Goal: Information Seeking & Learning: Learn about a topic

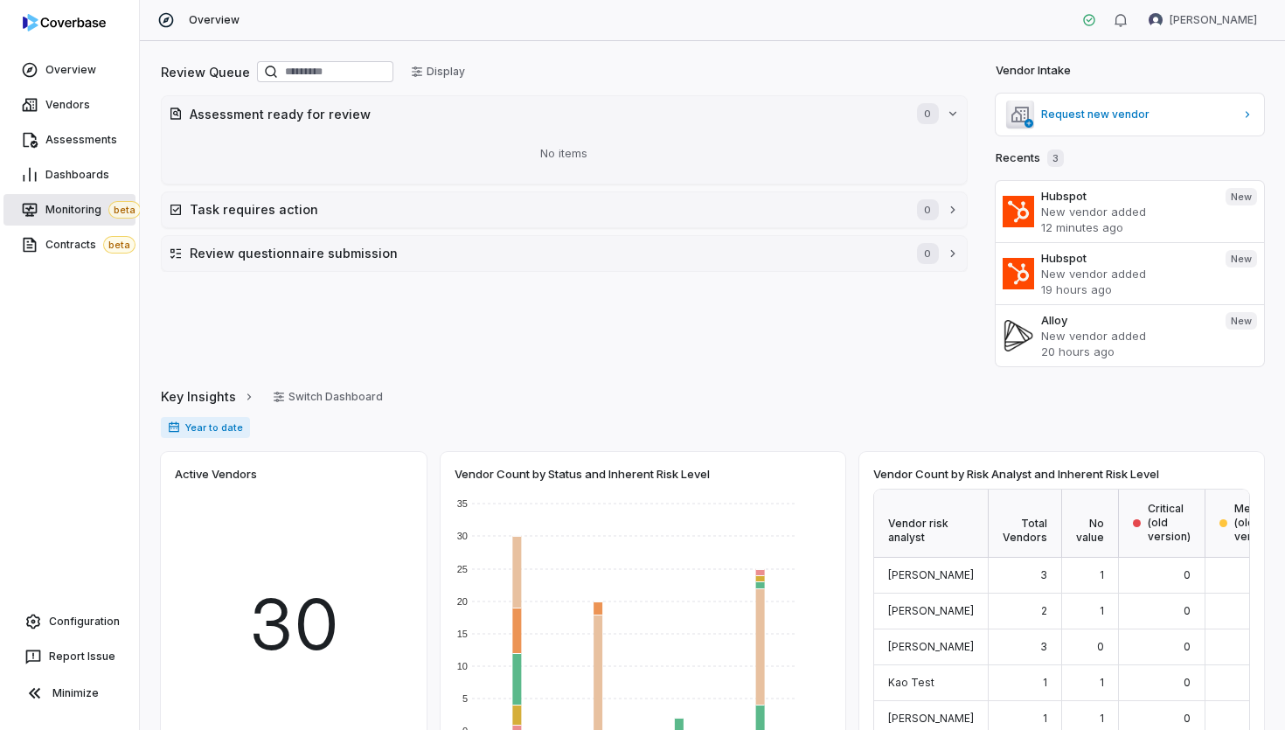
click at [77, 219] on link "Monitoring beta" at bounding box center [69, 209] width 132 height 31
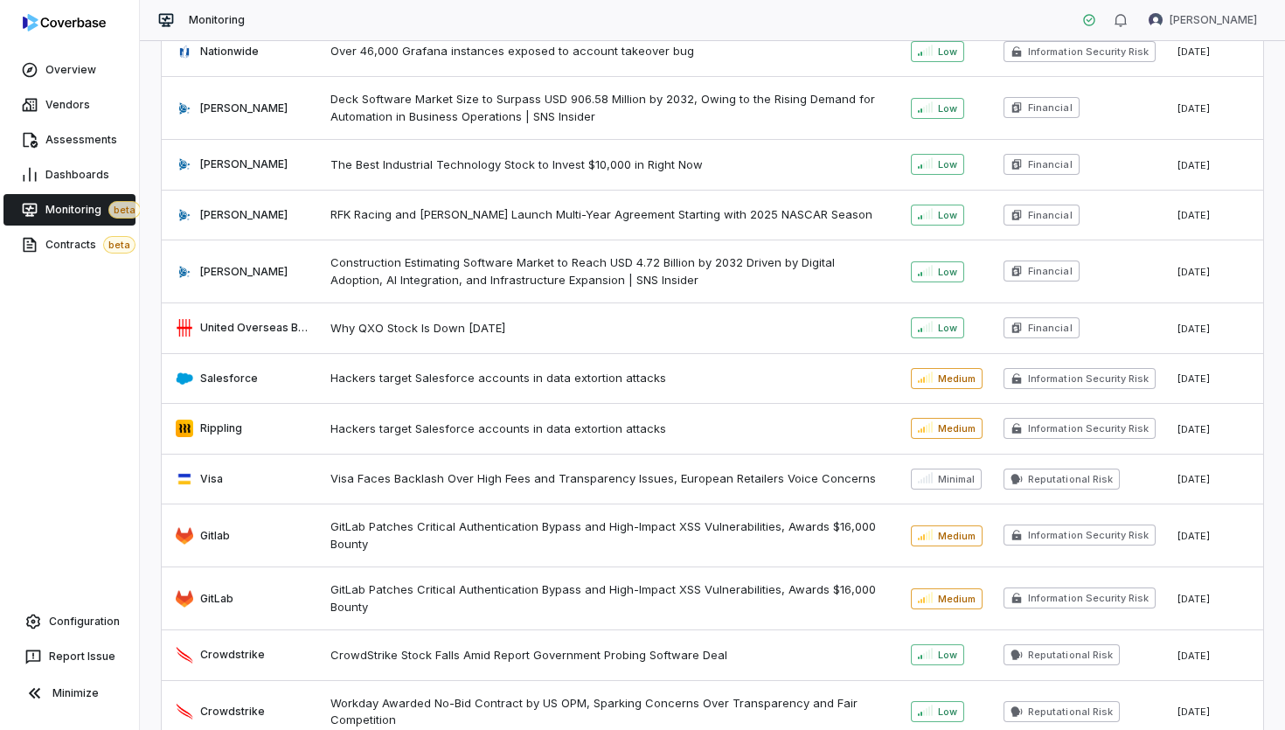
scroll to position [1350, 0]
click at [57, 247] on span "Contracts beta" at bounding box center [90, 244] width 90 height 17
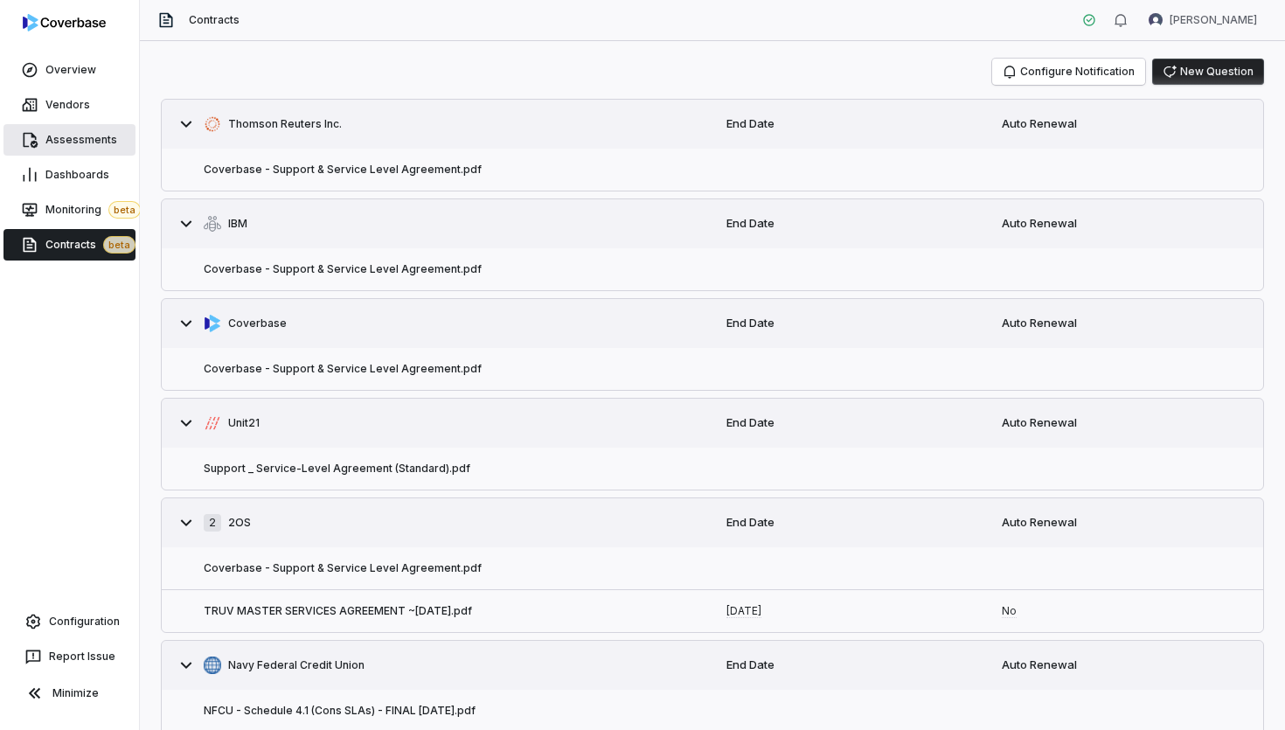
click at [73, 151] on link "Assessments" at bounding box center [69, 139] width 132 height 31
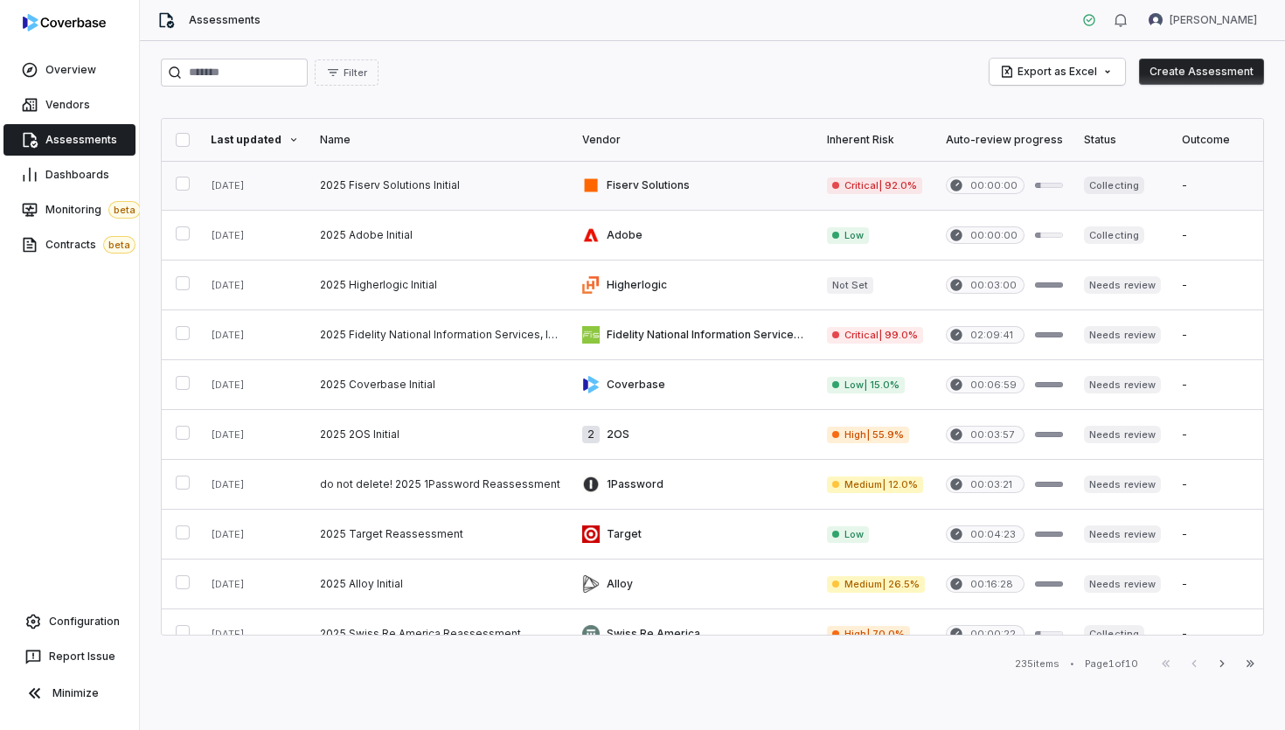
click at [519, 180] on link at bounding box center [441, 185] width 262 height 49
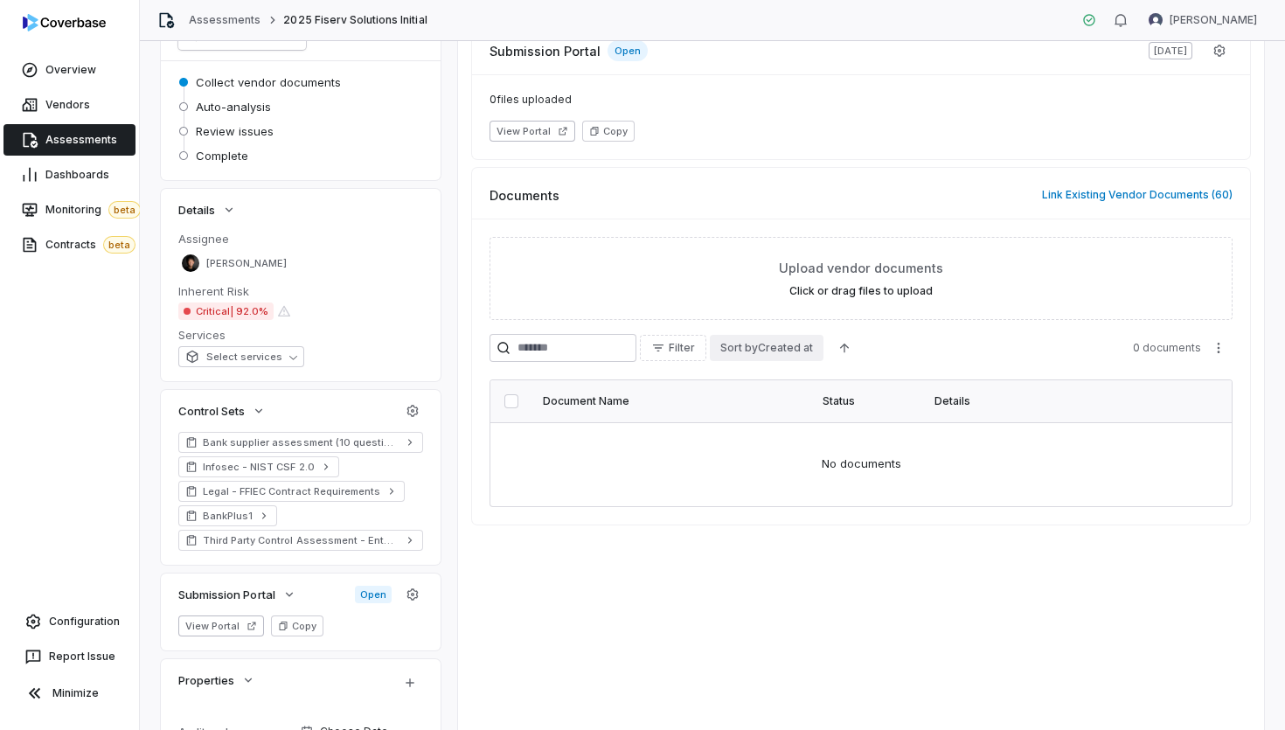
scroll to position [182, 0]
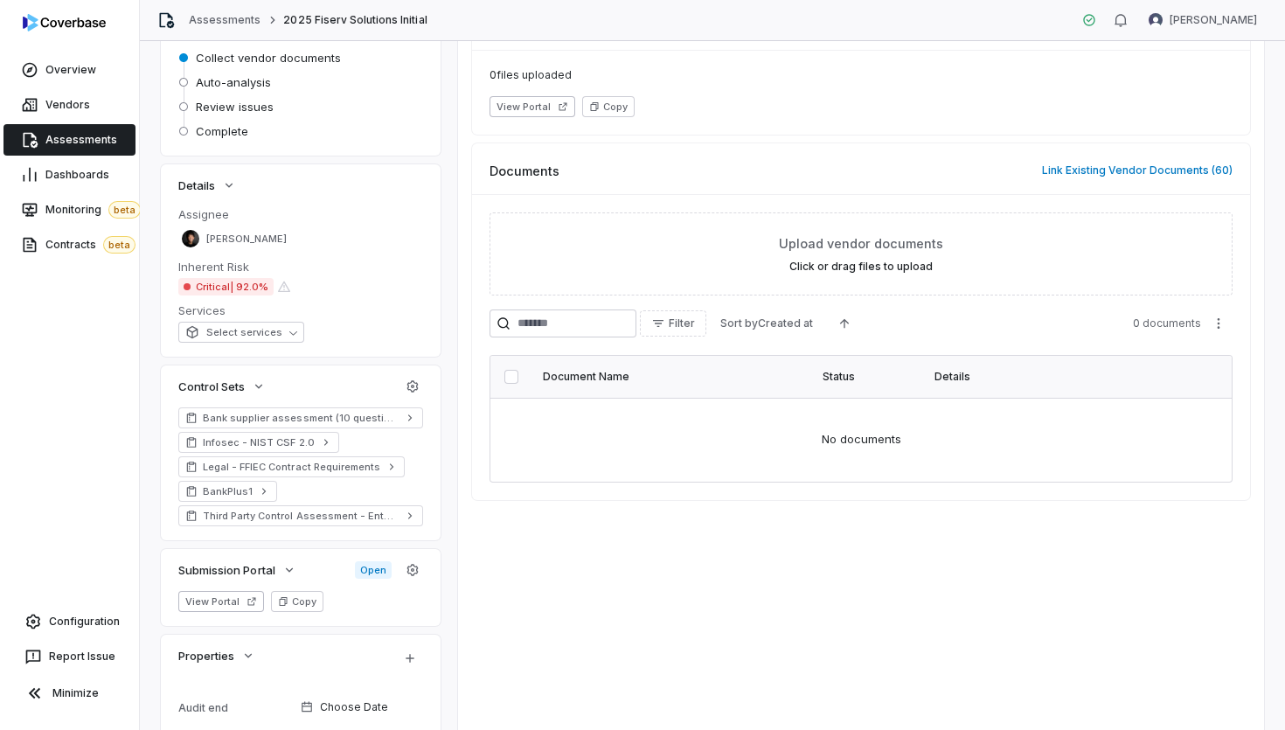
click at [257, 289] on span "Critical | 92.0%" at bounding box center [225, 286] width 95 height 17
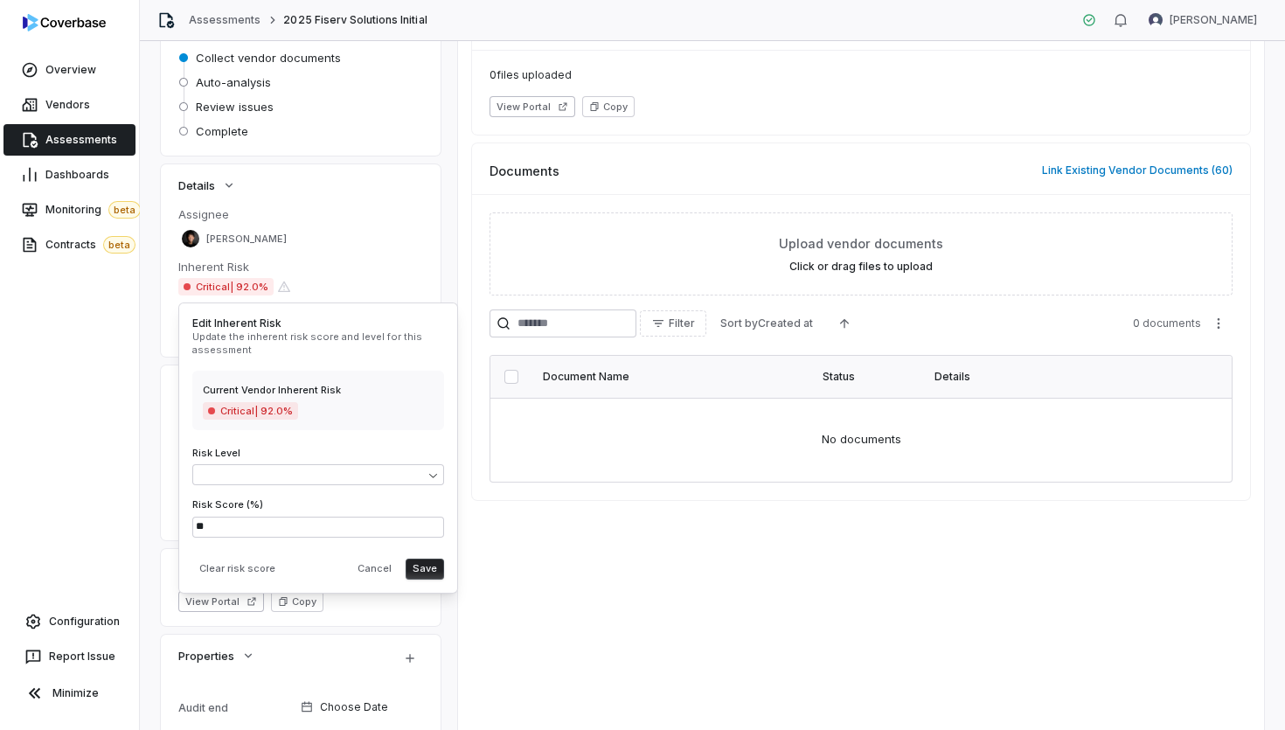
click at [275, 411] on span "Critical | 92.0%" at bounding box center [250, 410] width 95 height 17
click at [419, 180] on div "Details" at bounding box center [300, 185] width 245 height 21
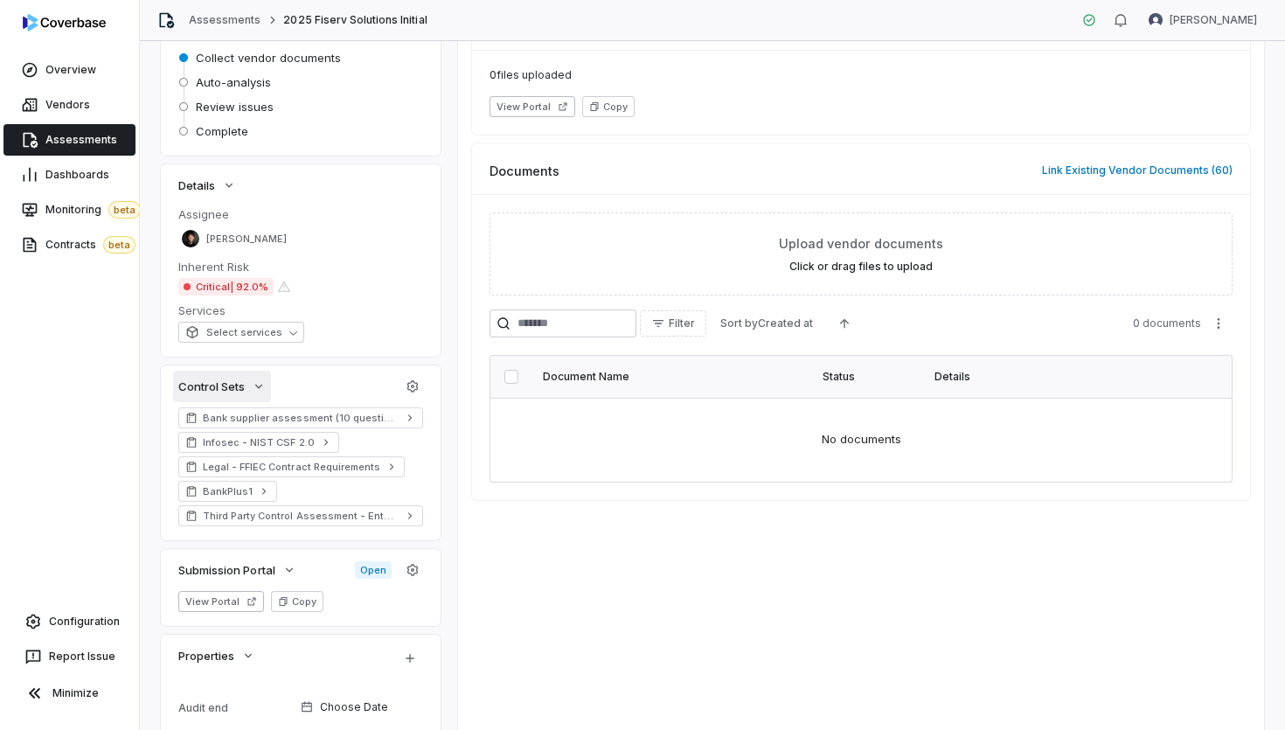
click at [250, 392] on button "Control Sets" at bounding box center [222, 386] width 98 height 31
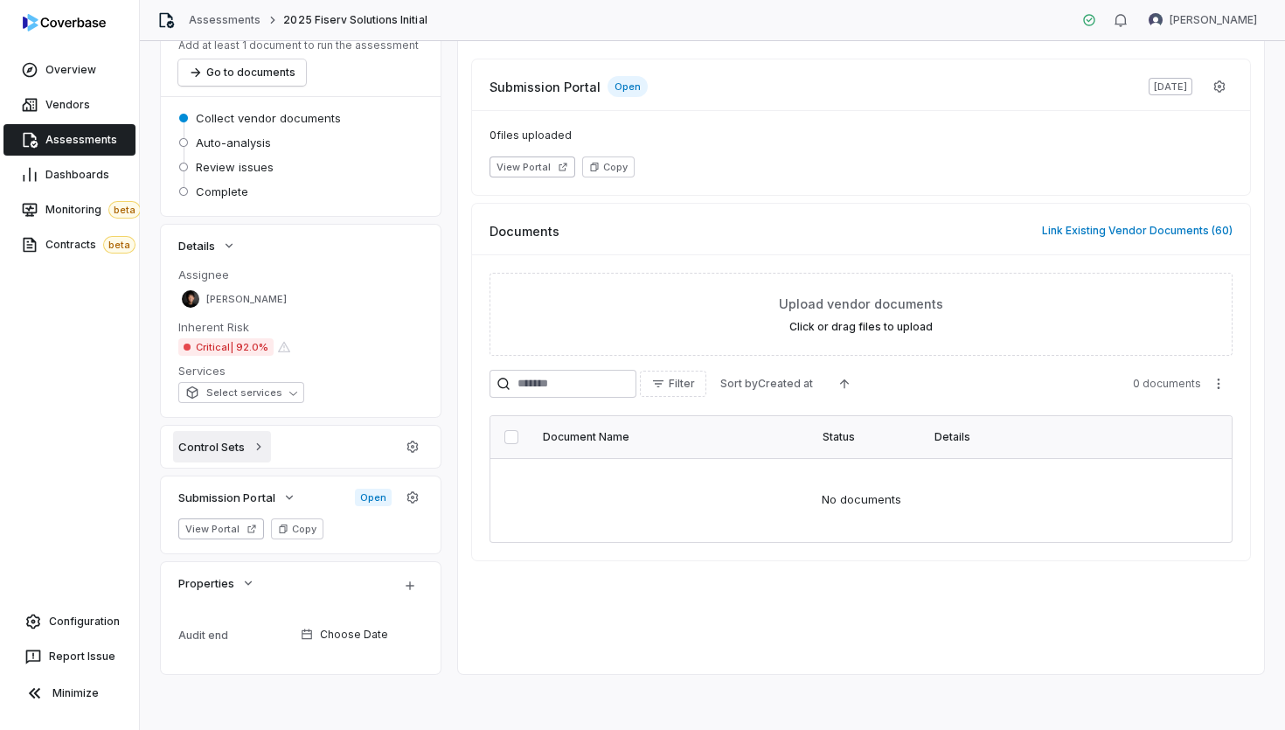
click at [265, 450] on icon "button" at bounding box center [259, 447] width 14 height 14
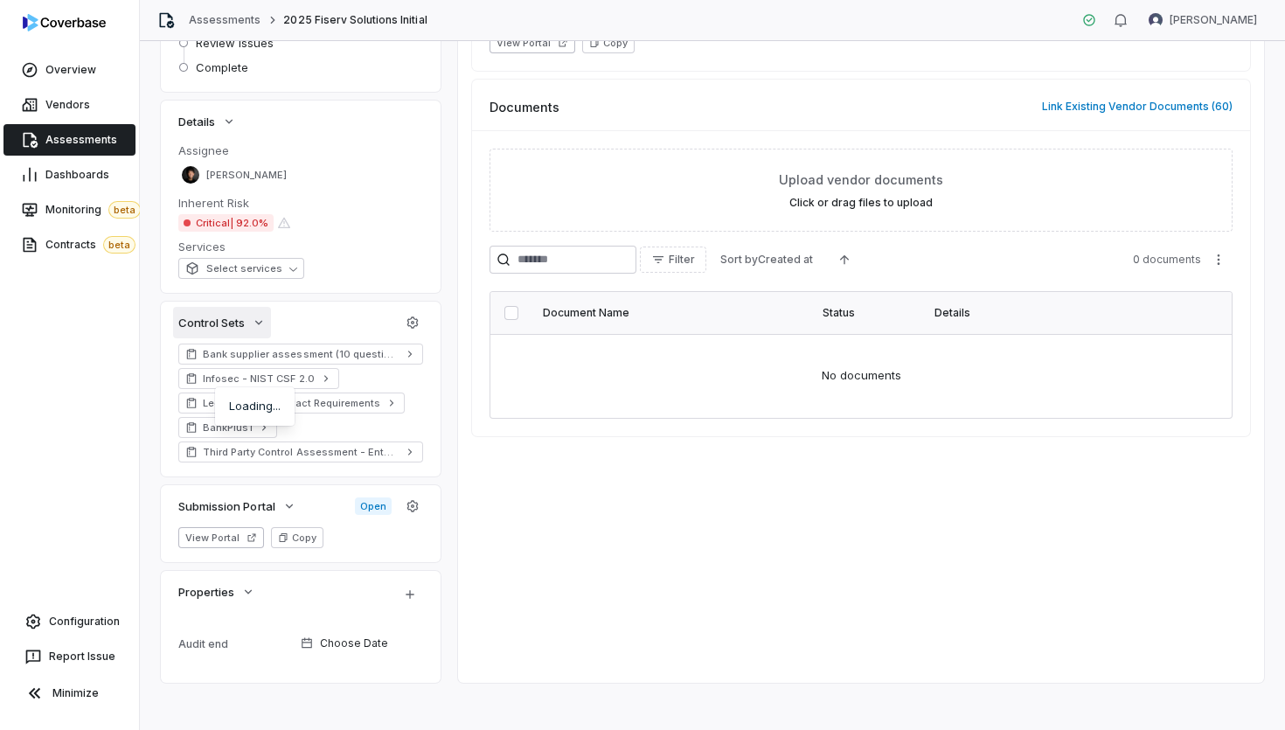
scroll to position [254, 0]
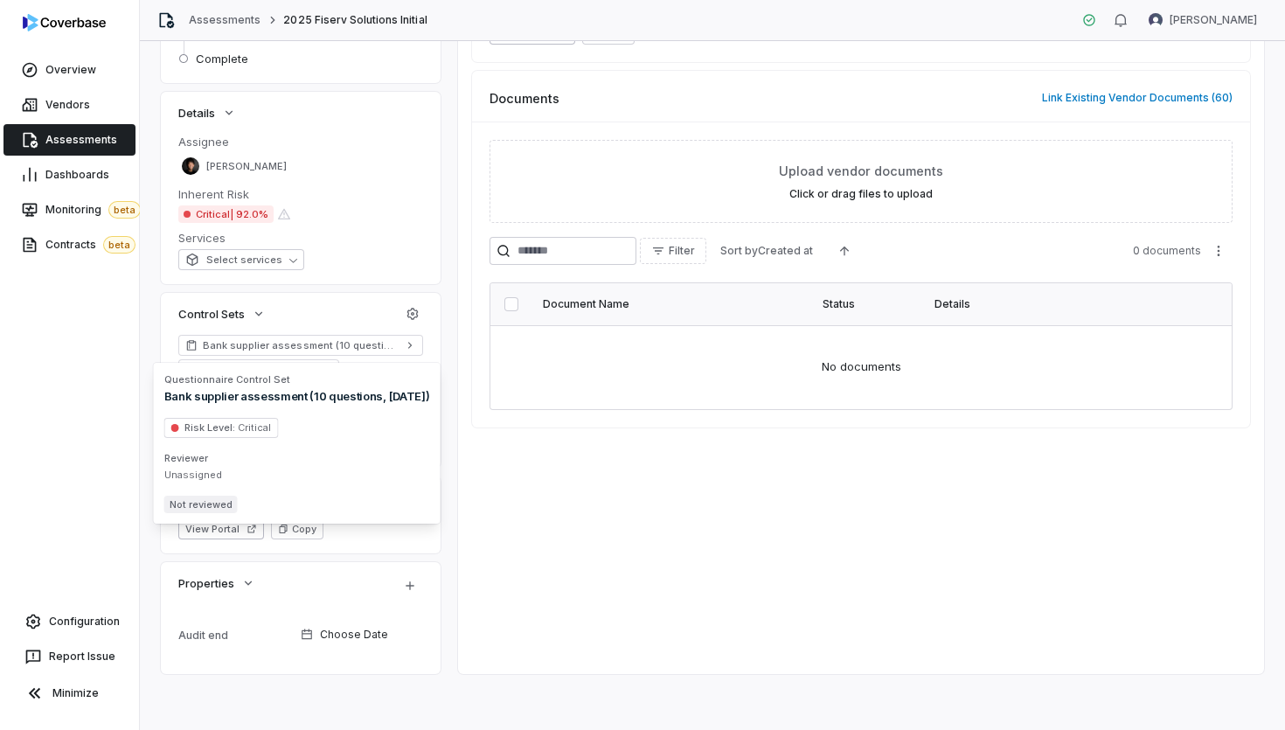
click at [578, 623] on div "Issues Issues Tasks Tasks Emails Emails Documents Documents Activity Activity N…" at bounding box center [861, 273] width 806 height 804
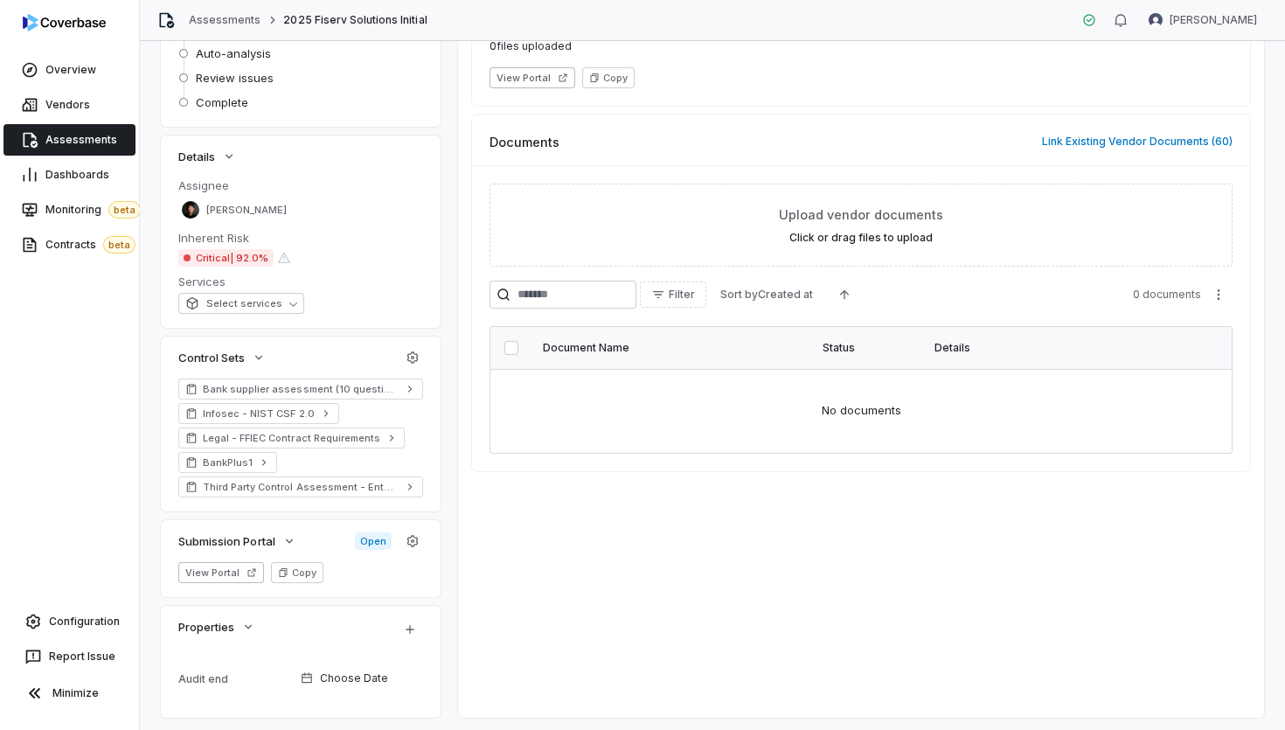
scroll to position [0, 0]
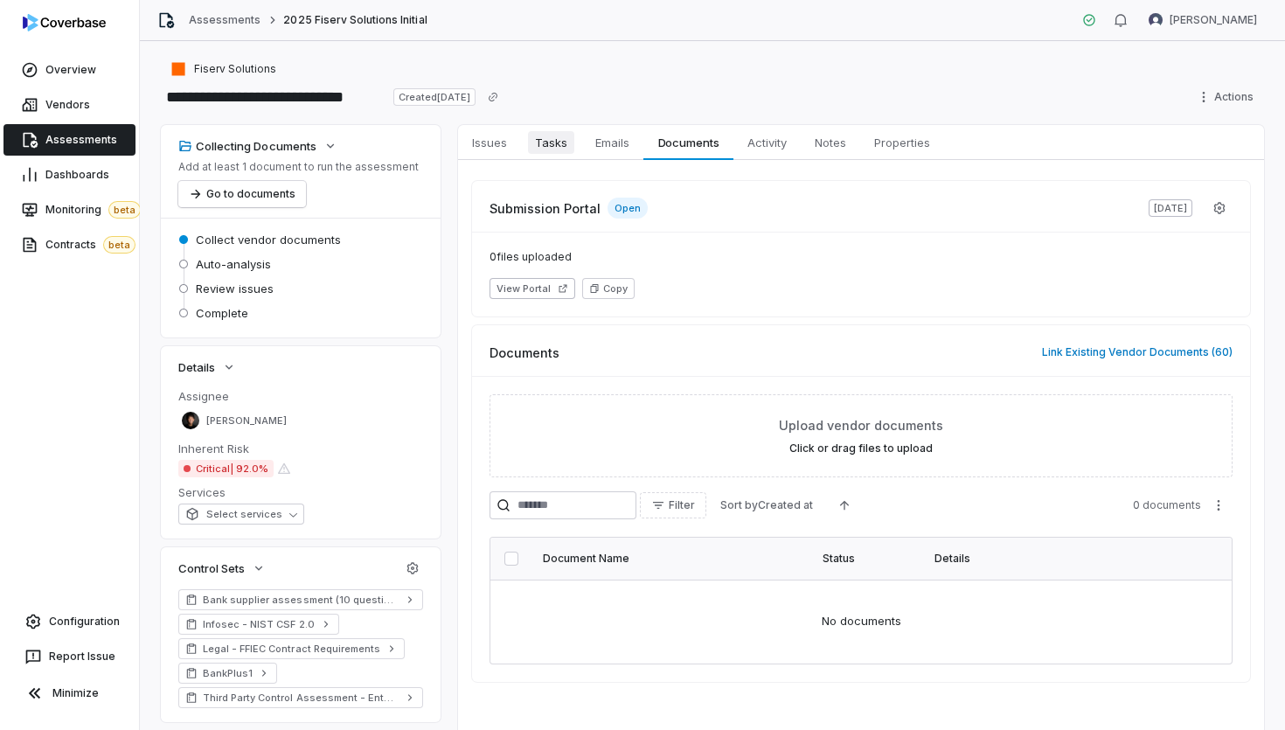
click at [551, 146] on span "Tasks" at bounding box center [551, 142] width 46 height 23
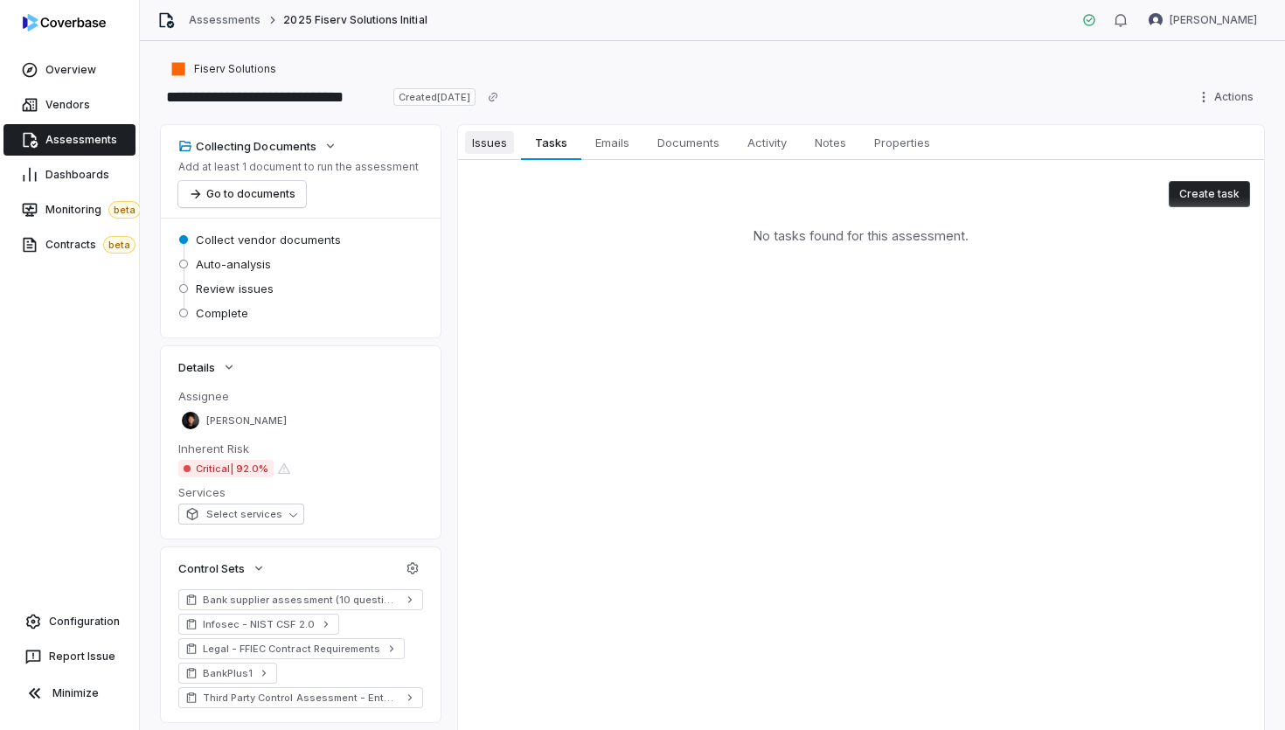
click at [519, 143] on link "Issues Issues" at bounding box center [489, 142] width 63 height 35
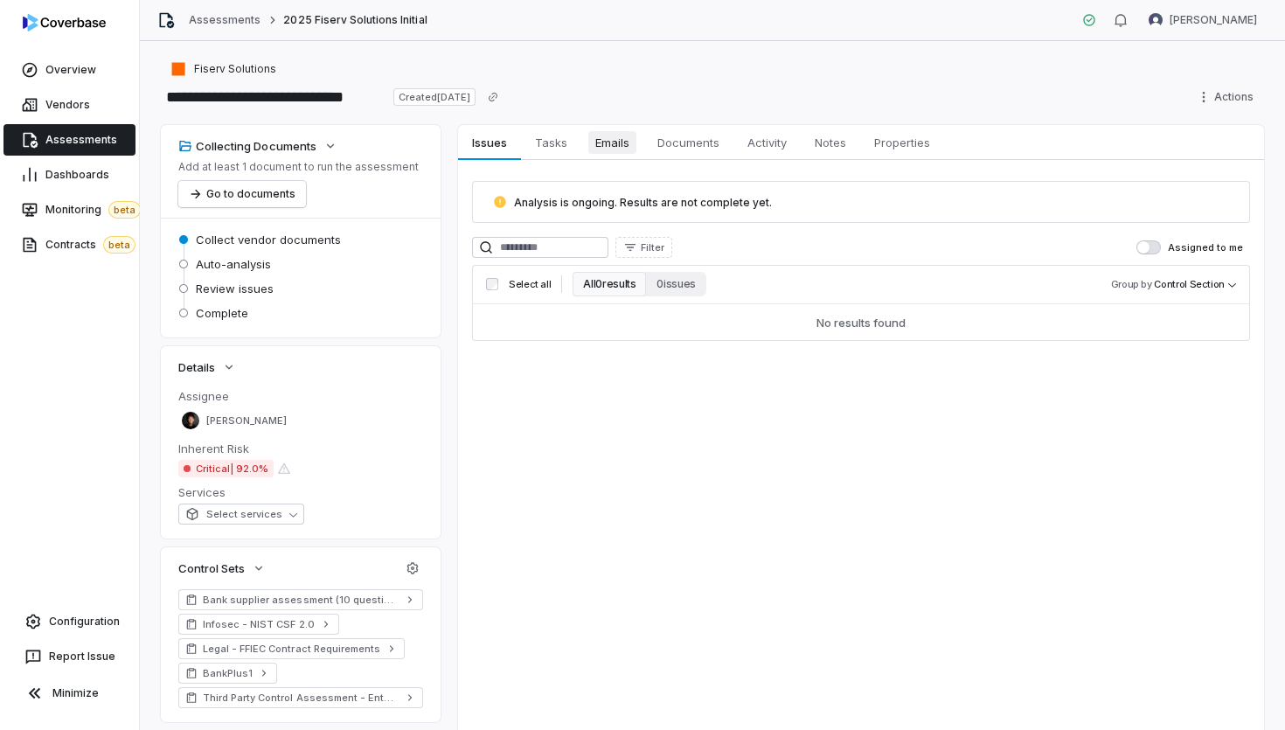
click at [621, 154] on link "Emails Emails" at bounding box center [612, 142] width 62 height 35
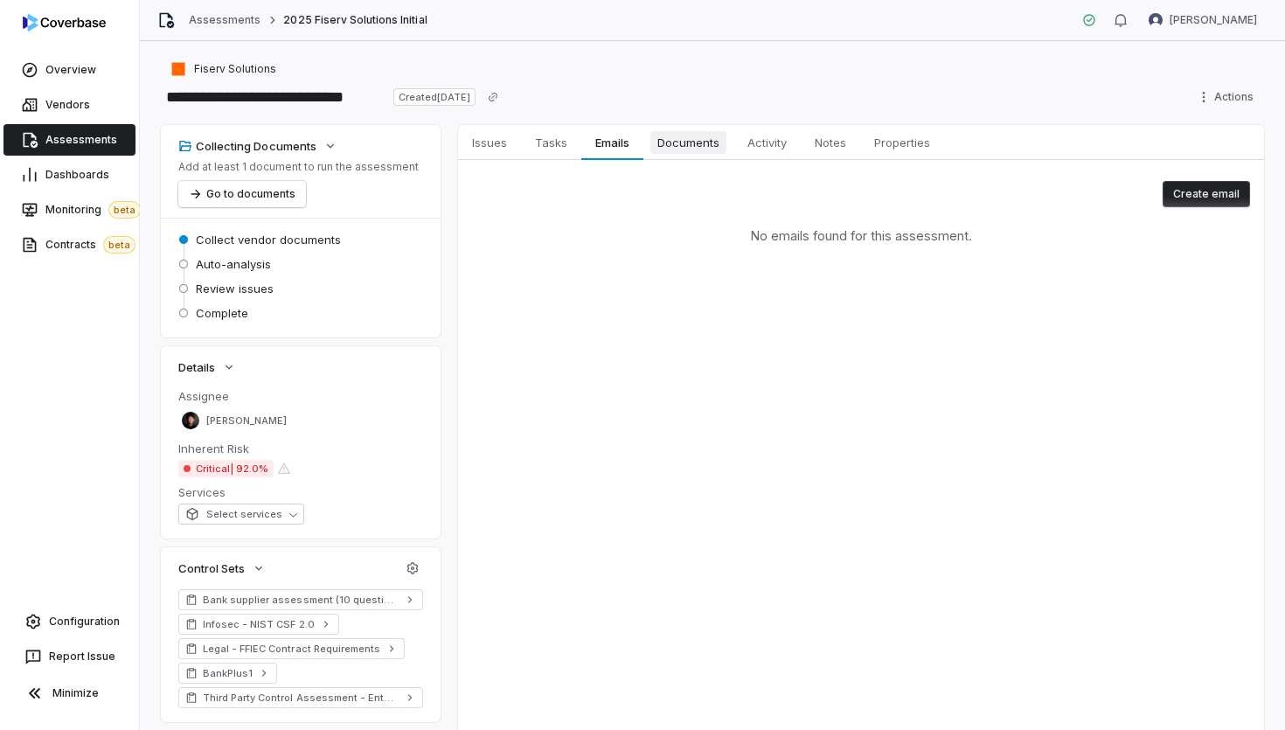
click at [715, 135] on span "Documents" at bounding box center [689, 142] width 76 height 23
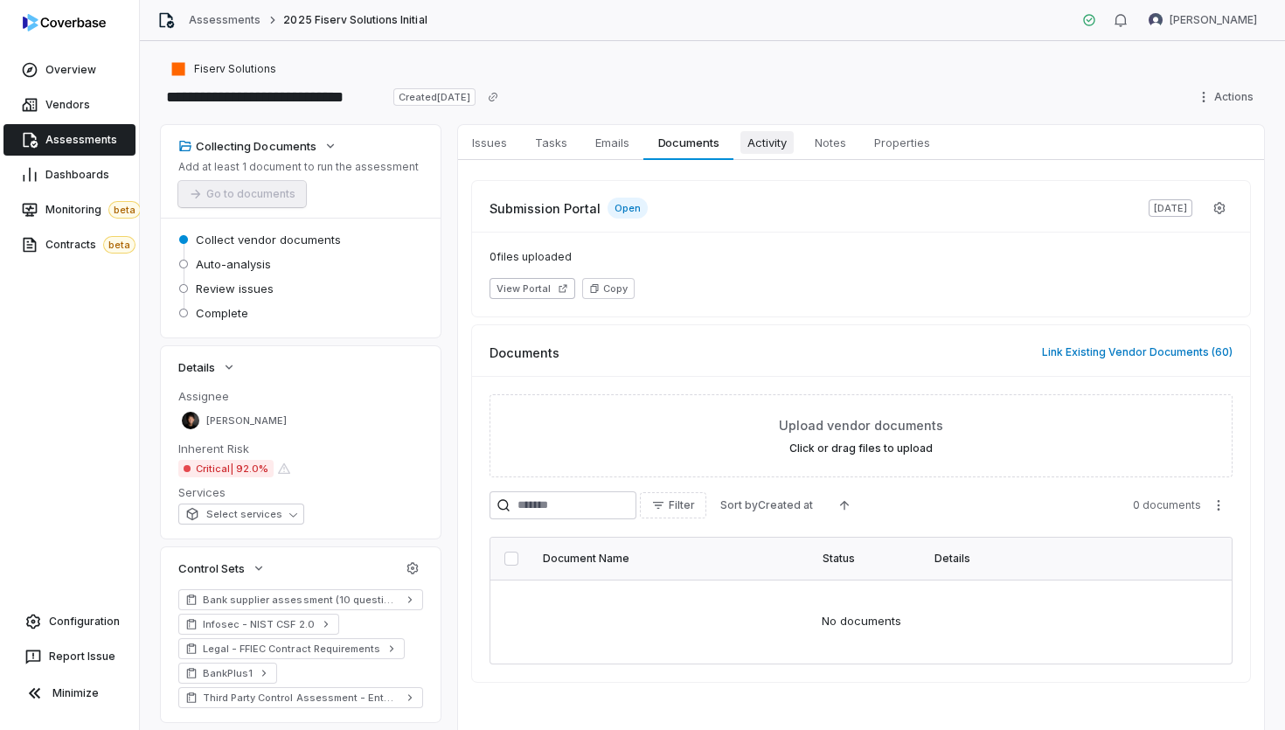
click at [774, 154] on link "Activity Activity" at bounding box center [767, 142] width 67 height 35
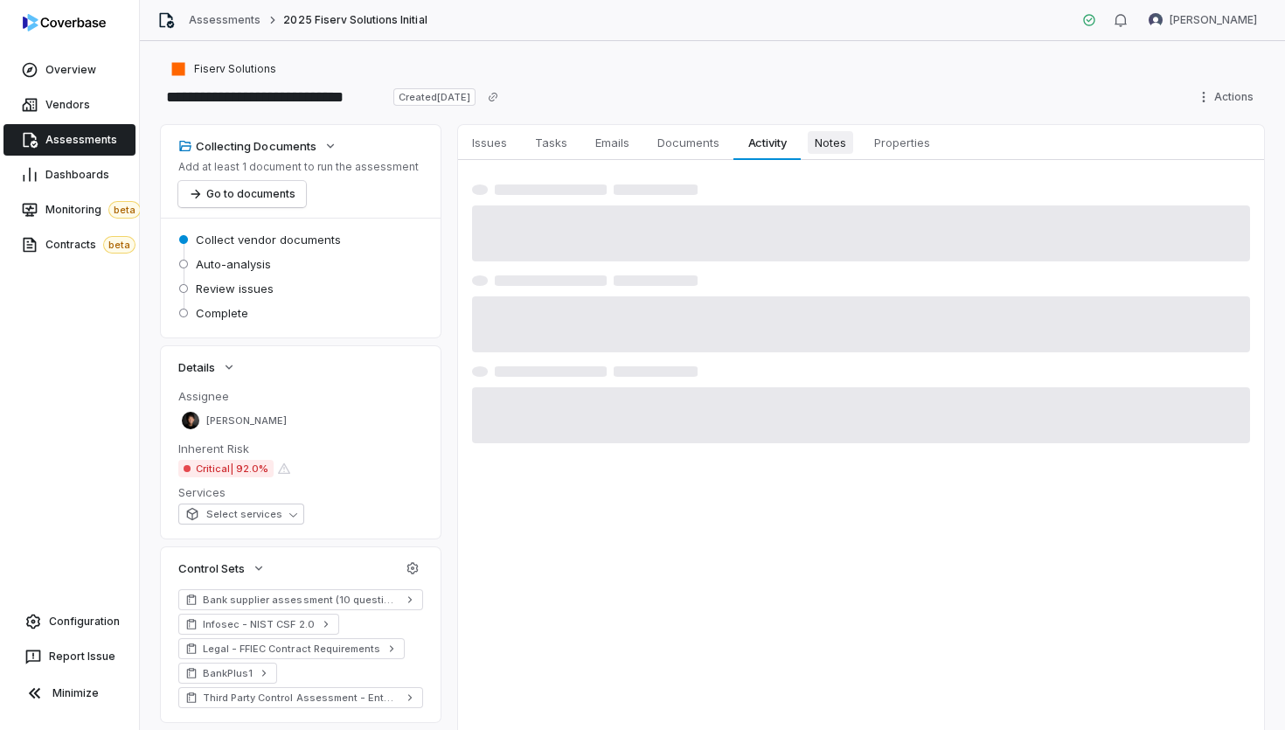
click at [829, 154] on link "Notes Notes" at bounding box center [830, 142] width 59 height 35
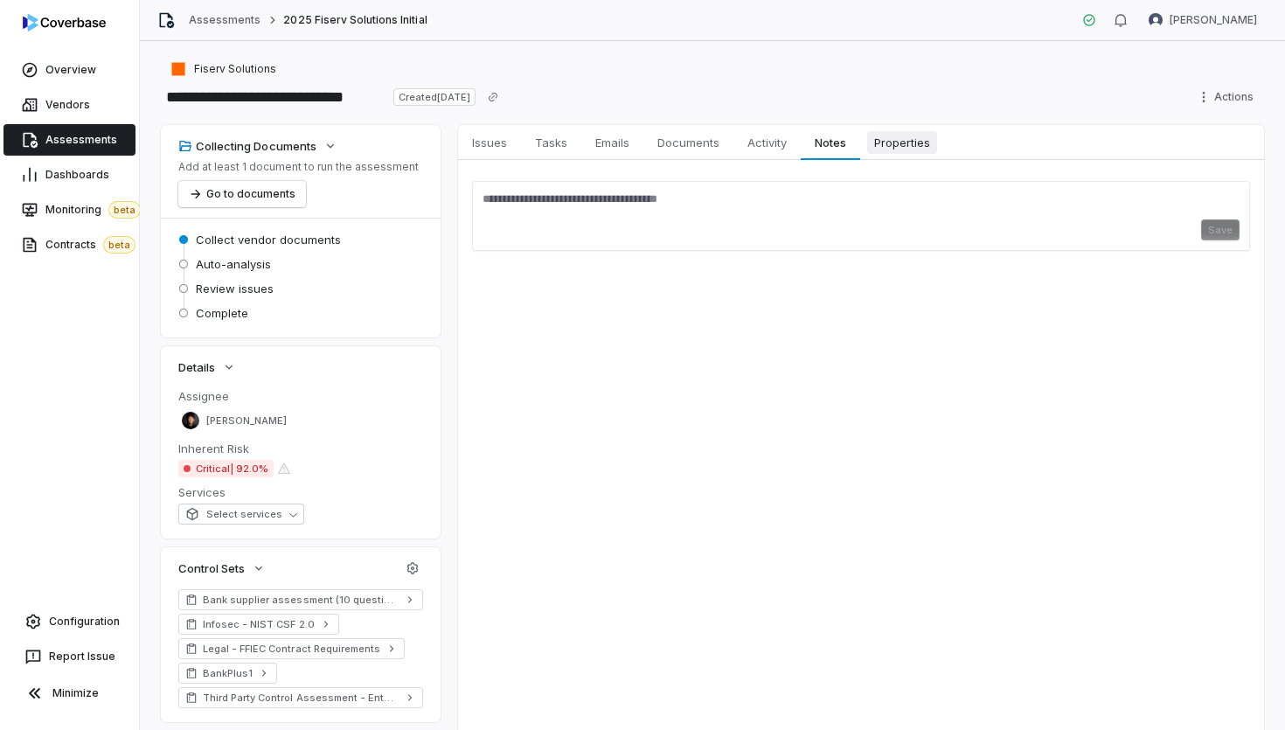
click at [903, 148] on span "Properties" at bounding box center [902, 142] width 70 height 23
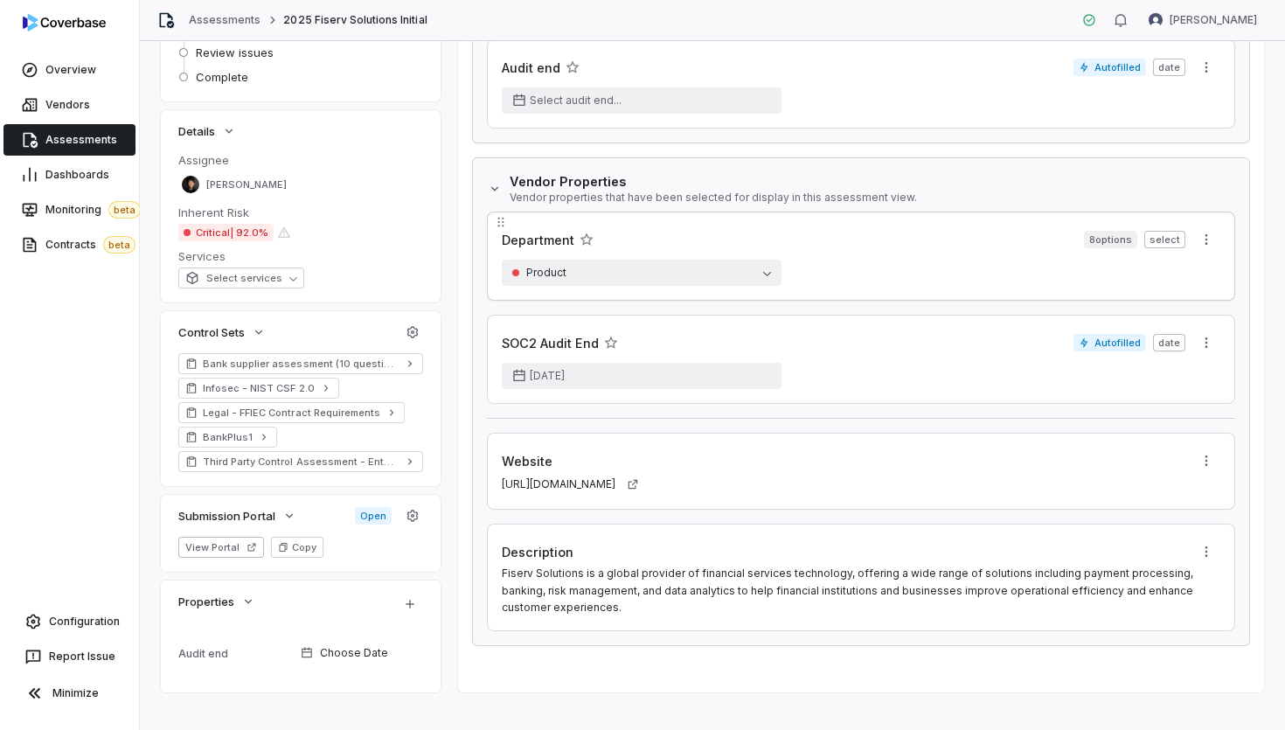
scroll to position [254, 0]
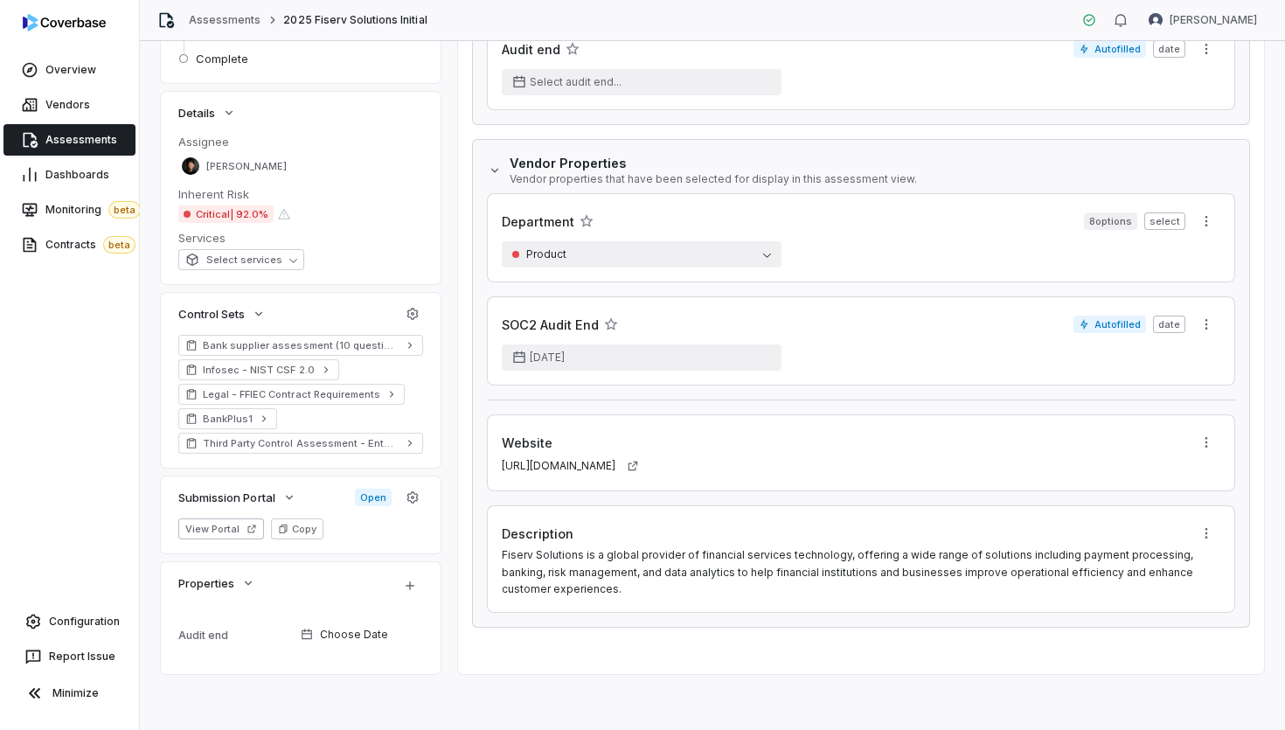
click at [86, 136] on span "Assessments" at bounding box center [81, 140] width 72 height 14
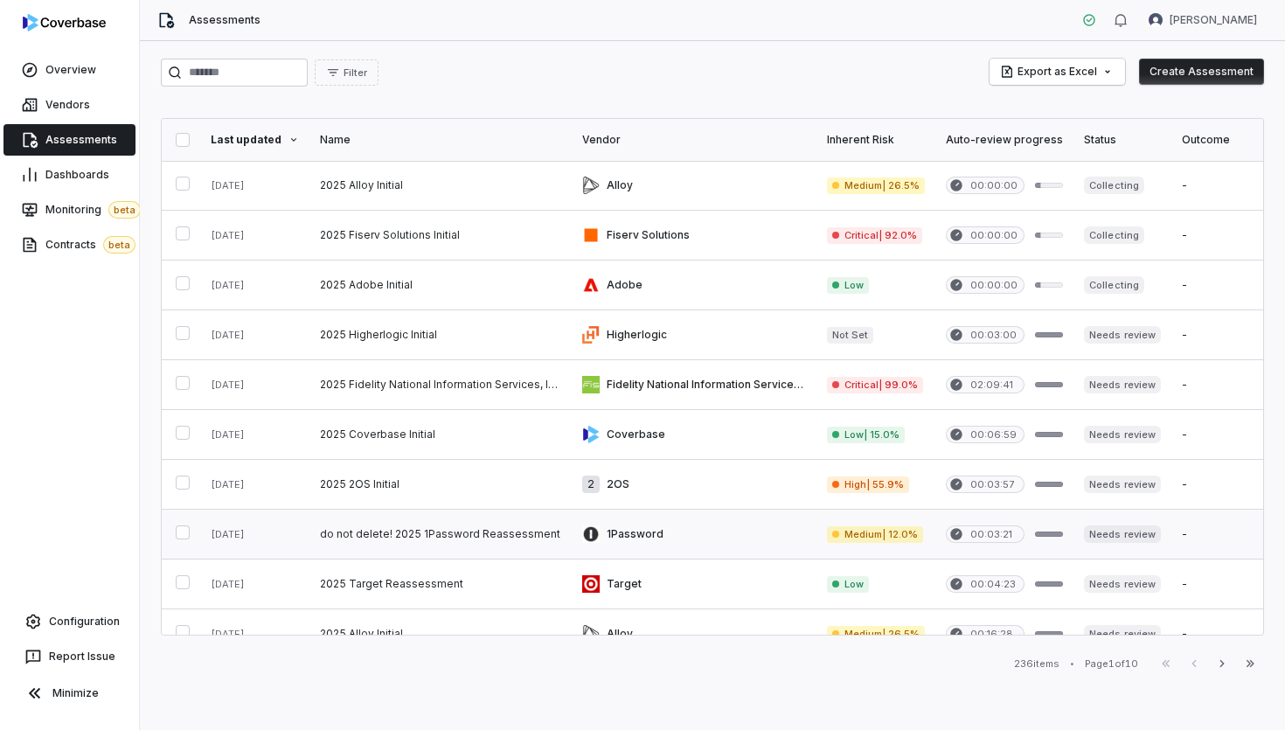
scroll to position [8, 0]
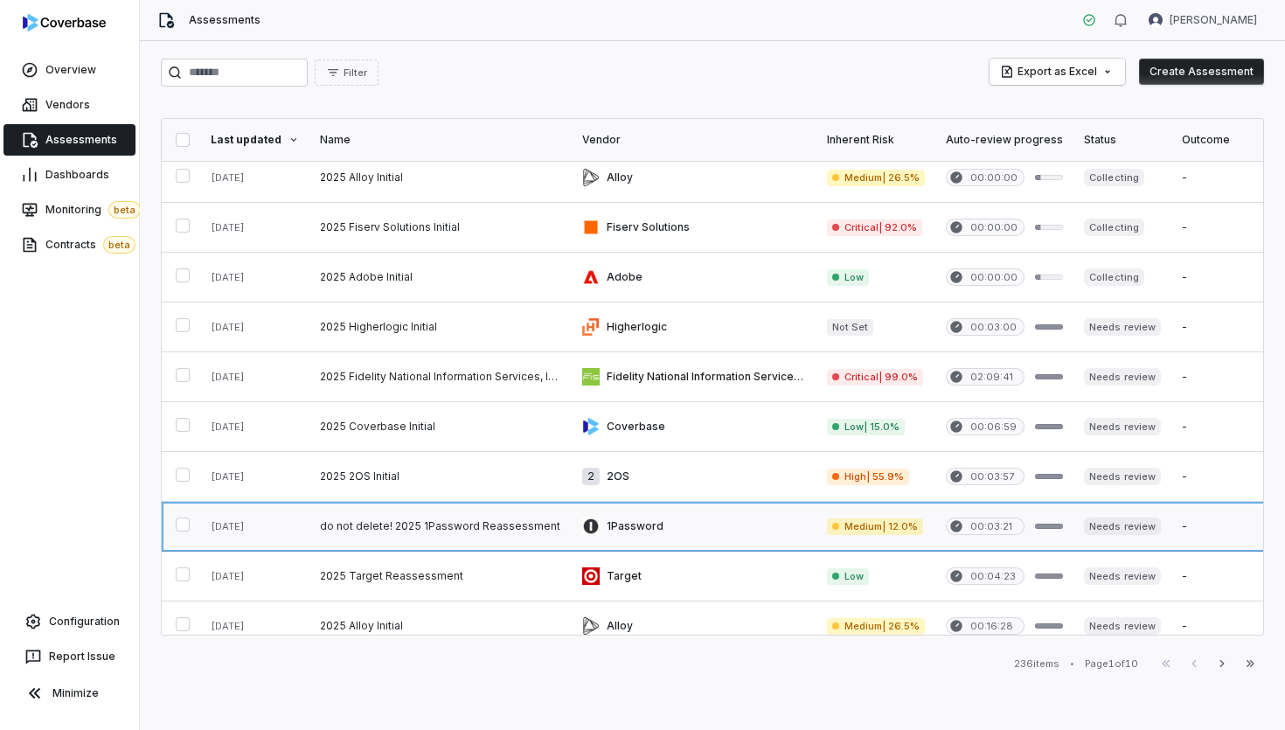
click at [755, 525] on link at bounding box center [694, 526] width 245 height 49
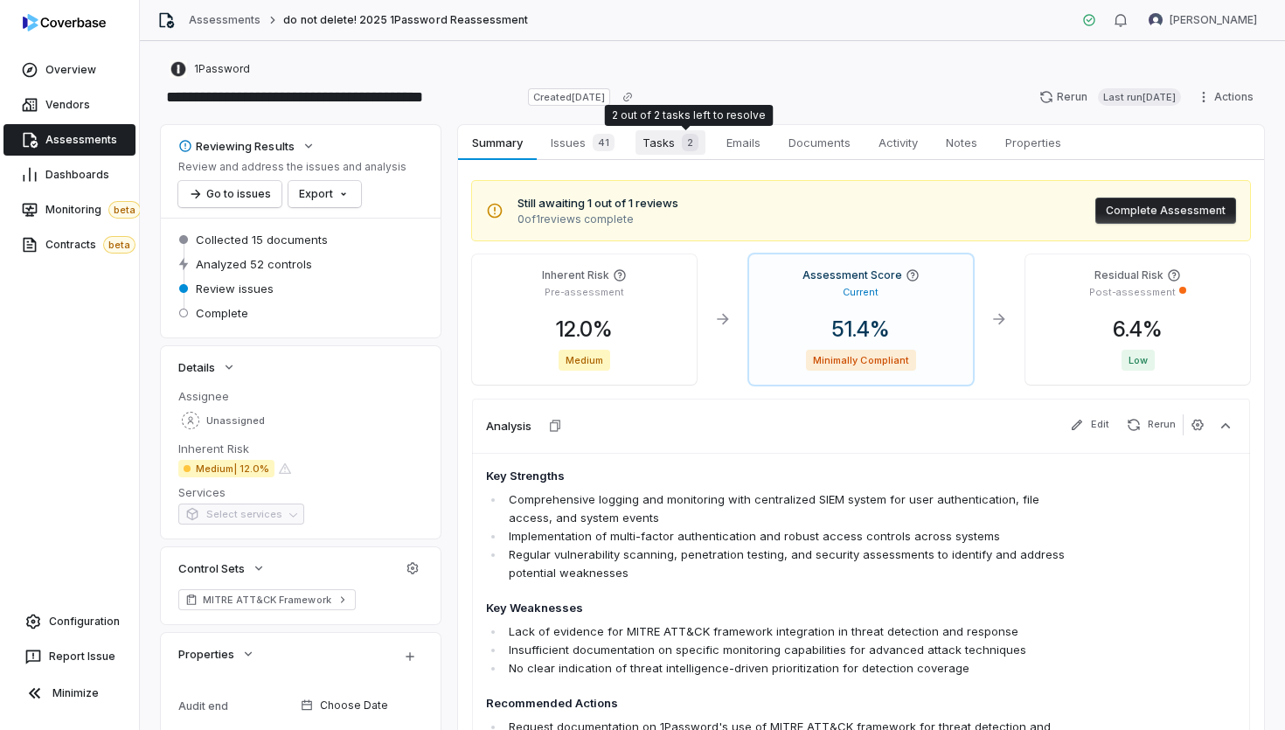
click at [677, 150] on div "2" at bounding box center [687, 142] width 24 height 17
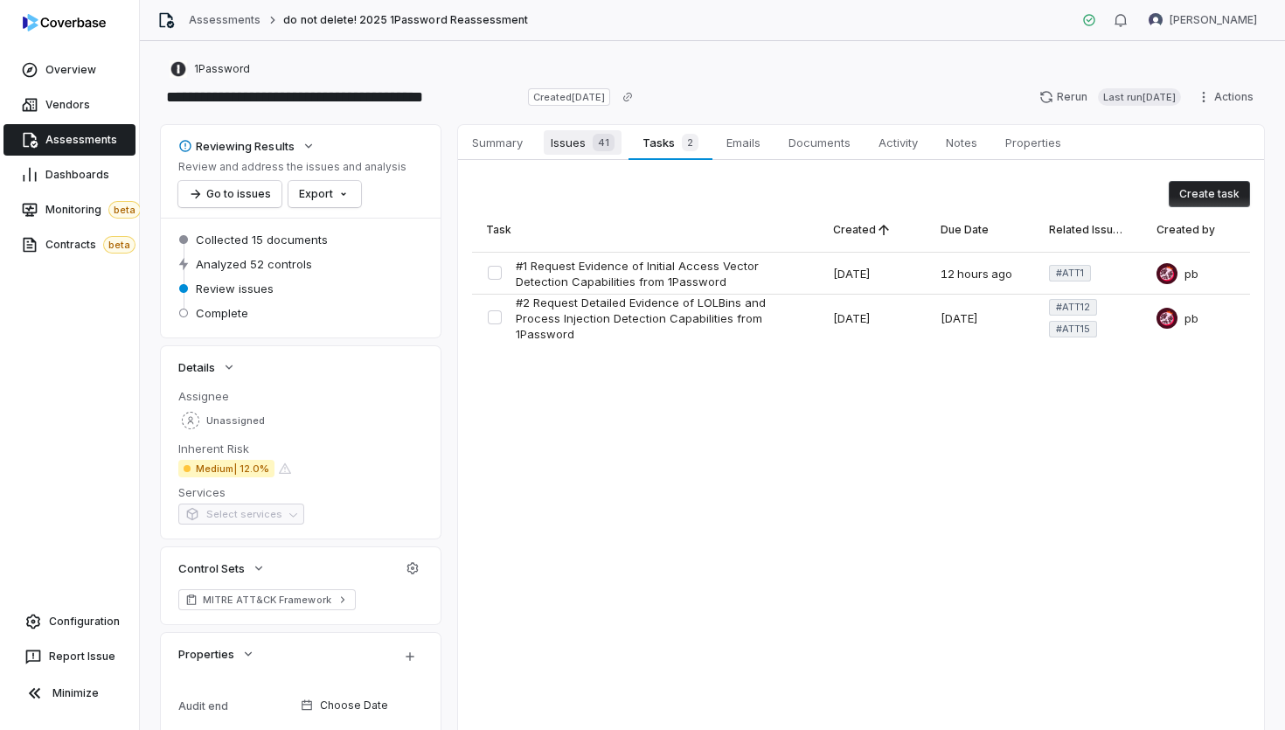
click at [579, 148] on span "Issues 41" at bounding box center [583, 142] width 78 height 24
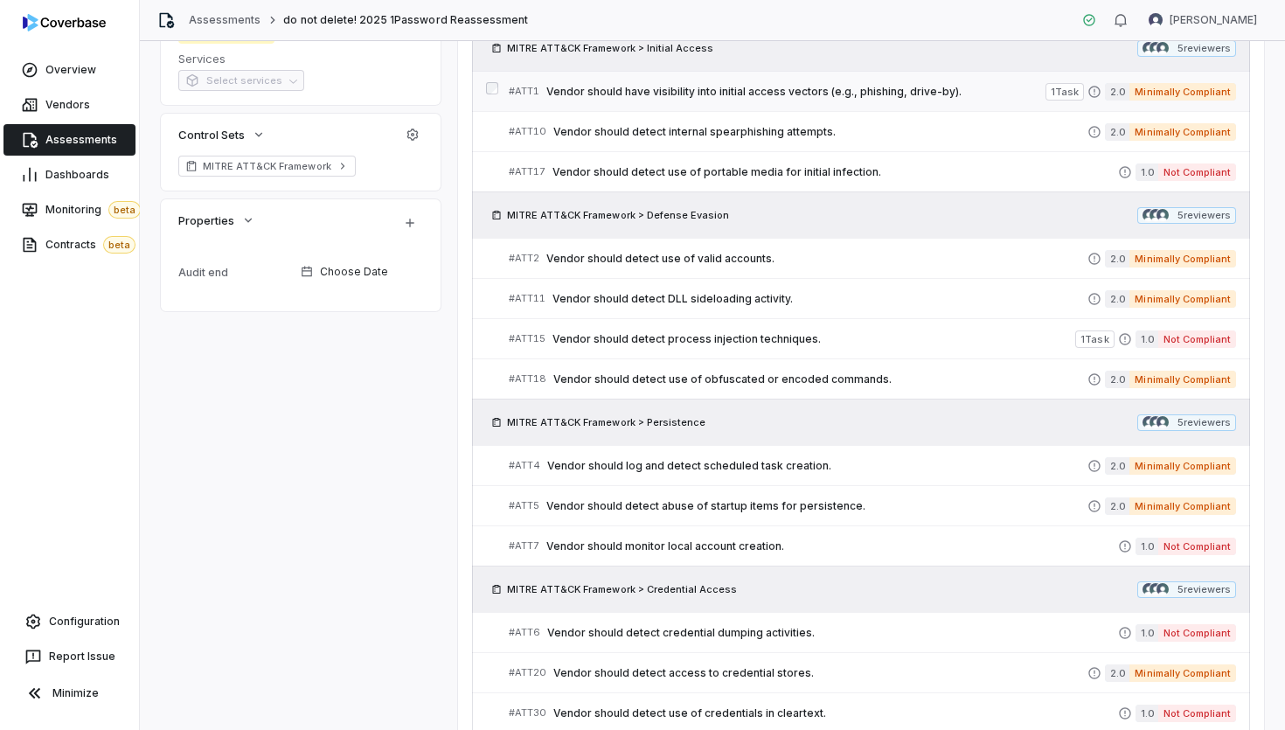
scroll to position [430, 0]
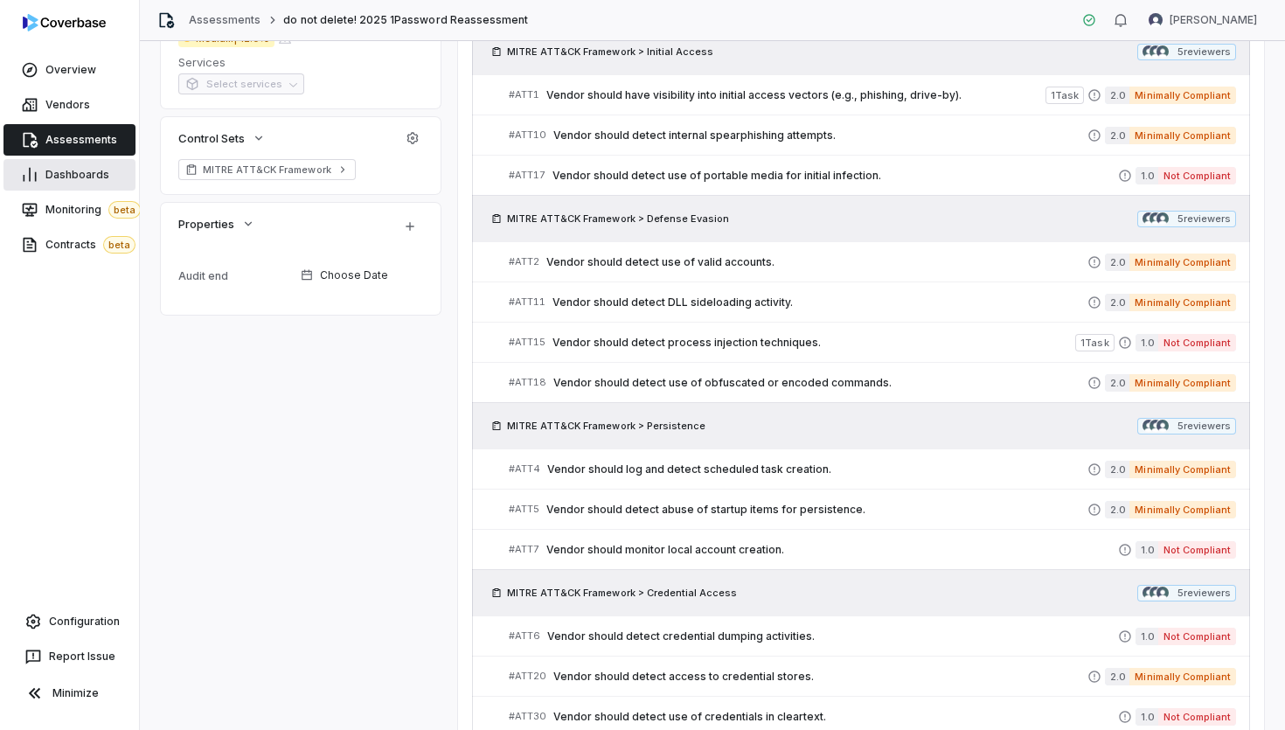
click at [75, 163] on link "Dashboards" at bounding box center [69, 174] width 132 height 31
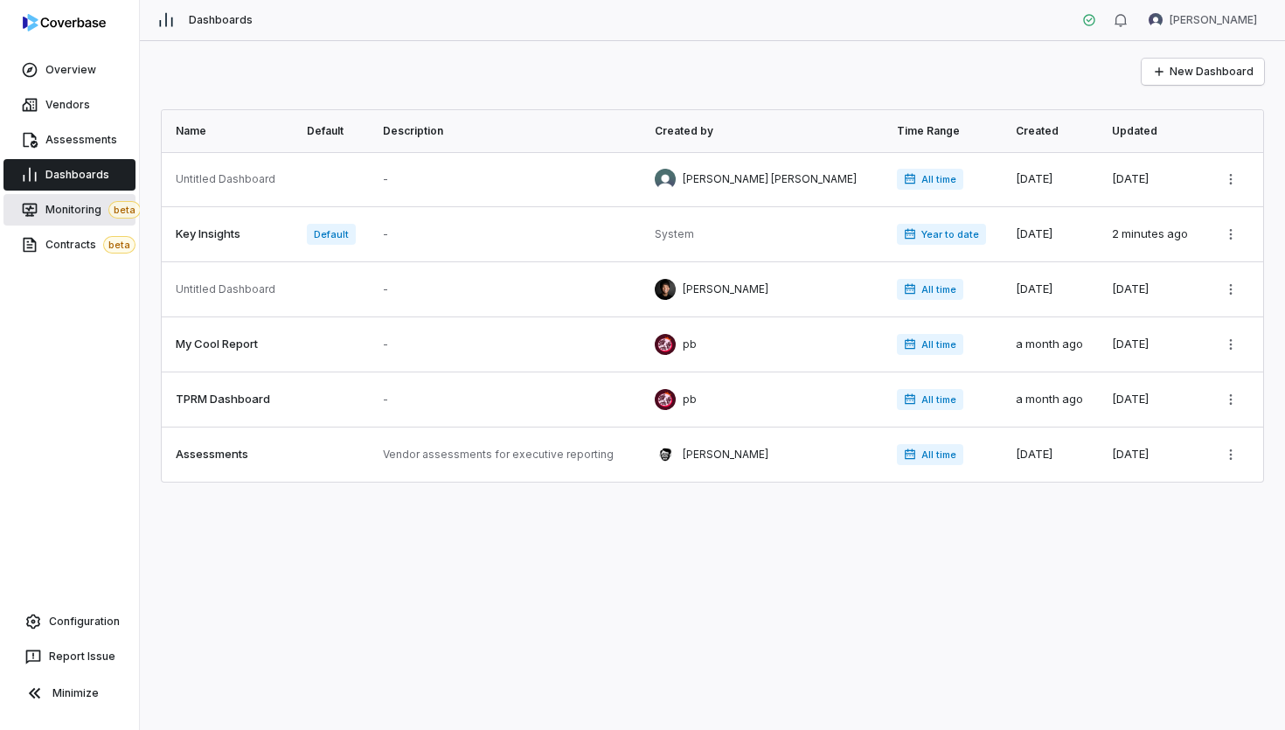
click at [74, 199] on link "Monitoring beta" at bounding box center [69, 209] width 132 height 31
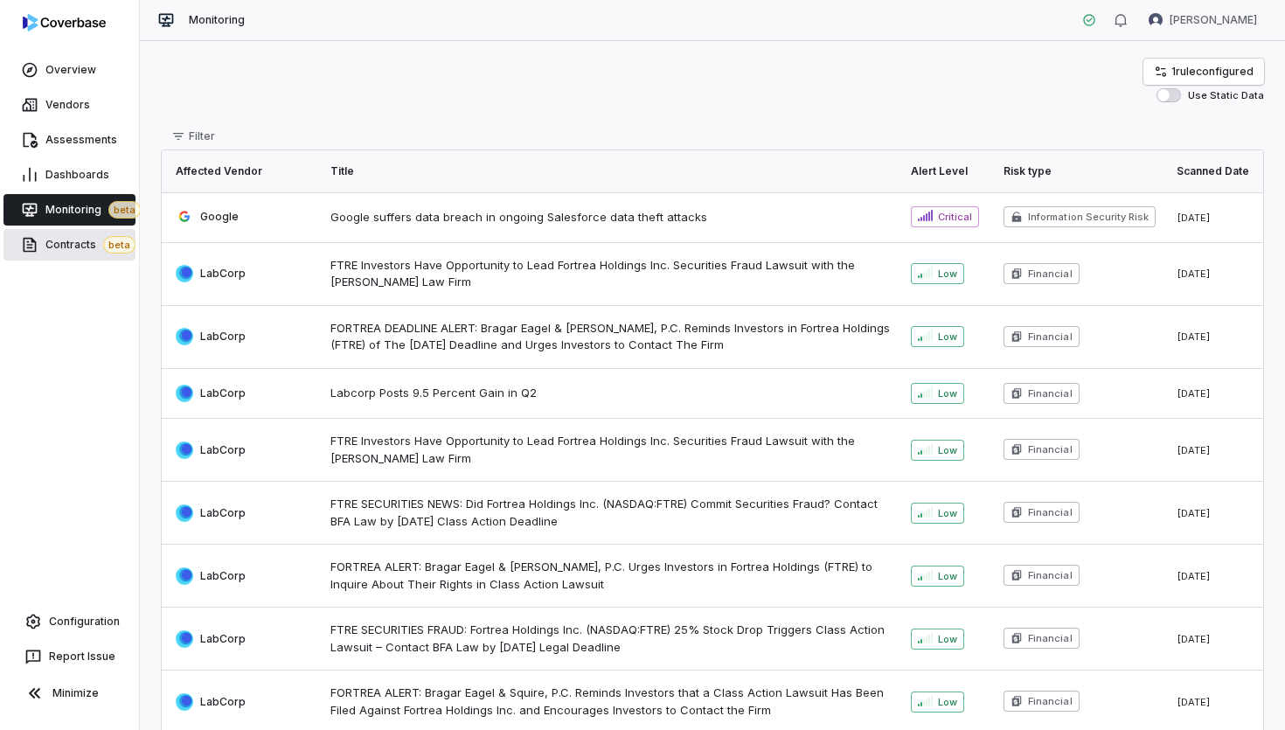
click at [80, 240] on span "Contracts beta" at bounding box center [90, 244] width 90 height 17
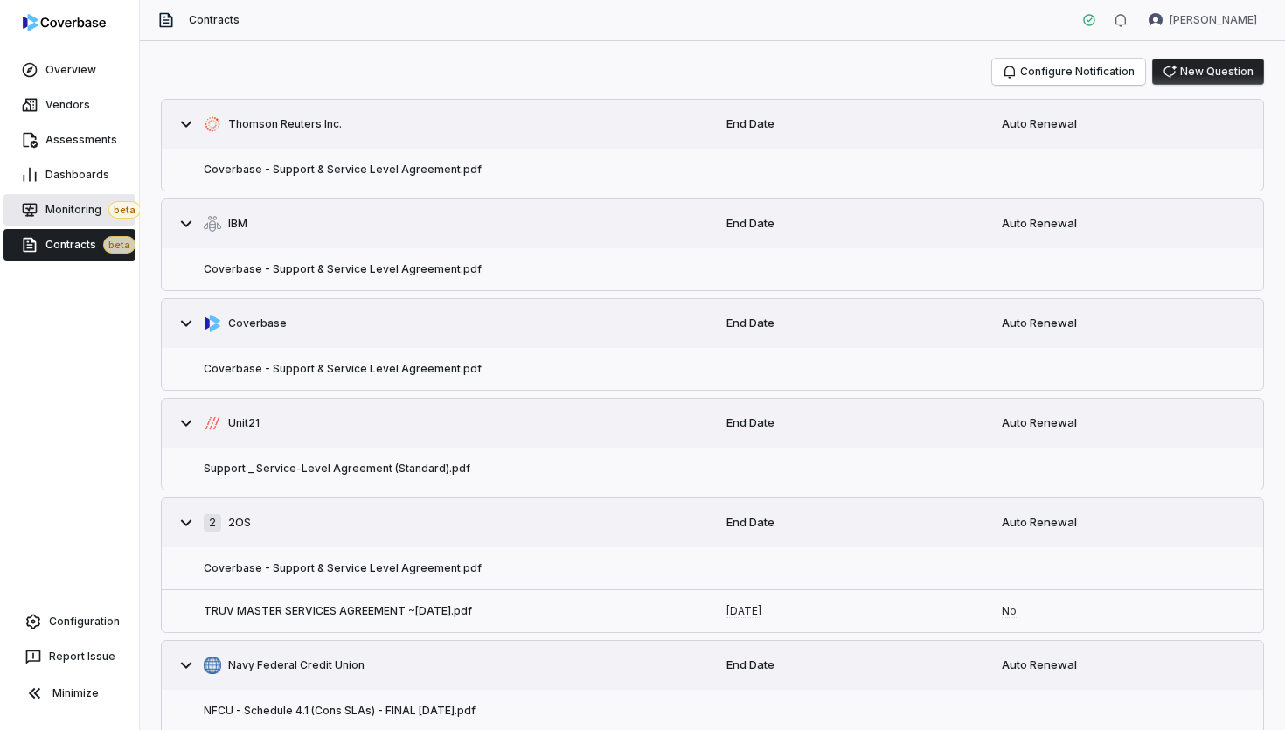
click at [85, 204] on span "Monitoring beta" at bounding box center [92, 209] width 95 height 17
